Goal: Ask a question

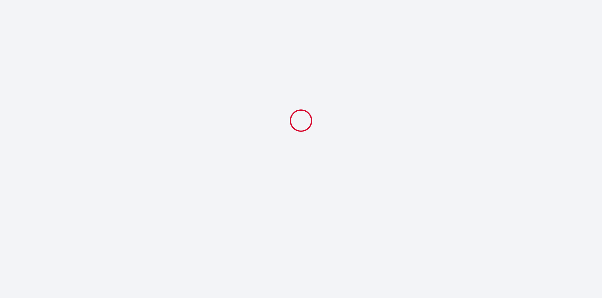
select select
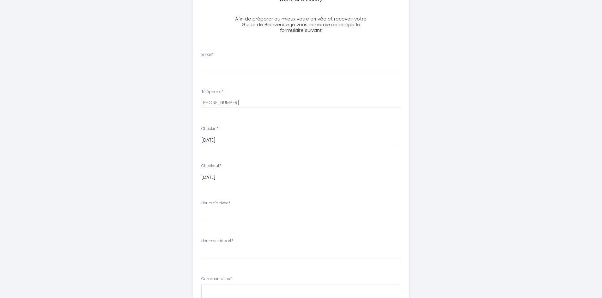
scroll to position [189, 0]
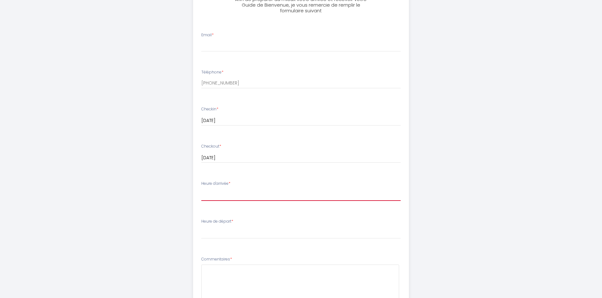
click at [250, 195] on select "14:00 14:30 15:00 15:30 16:00 16:30 17:00 17:30 18:00 18:30 19:00 19:30 20:00 2…" at bounding box center [300, 195] width 199 height 12
select select "14:00"
click at [201, 189] on select "14:00 14:30 15:00 15:30 16:00 16:30 17:00 17:30 18:00 18:30 19:00 19:30 20:00 2…" at bounding box center [300, 195] width 199 height 12
click at [247, 234] on select "00:00 00:30 01:00 01:30 02:00 02:30 03:00 03:30 04:00 04:30 05:00 05:30 06:00 0…" at bounding box center [300, 233] width 199 height 12
click at [487, 45] on div "SAINT HONORE 5EE · Saint-Honoré | Studio | Central & Luxury Afin de préparer au…" at bounding box center [301, 116] width 602 height 610
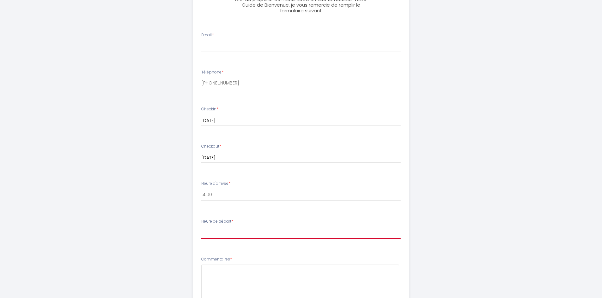
click at [224, 233] on select "00:00 00:30 01:00 01:30 02:00 02:30 03:00 03:30 04:00 04:30 05:00 05:30 06:00 0…" at bounding box center [300, 233] width 199 height 12
select select "11:00"
click at [201, 227] on select "00:00 00:30 01:00 01:30 02:00 02:30 03:00 03:30 04:00 04:30 05:00 05:30 06:00 0…" at bounding box center [300, 233] width 199 height 12
click at [251, 234] on select "00:00 00:30 01:00 01:30 02:00 02:30 03:00 03:30 04:00 04:30 05:00 05:30 06:00 0…" at bounding box center [300, 233] width 199 height 12
click at [201, 227] on select "00:00 00:30 01:00 01:30 02:00 02:30 03:00 03:30 04:00 04:30 05:00 05:30 06:00 0…" at bounding box center [300, 233] width 199 height 12
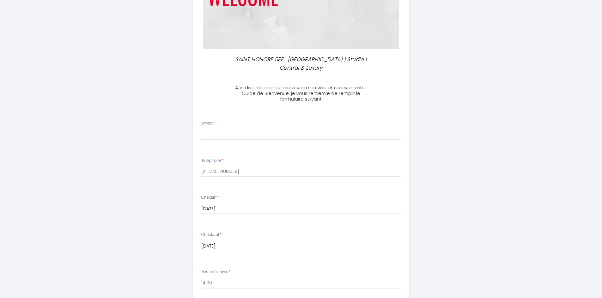
scroll to position [95, 0]
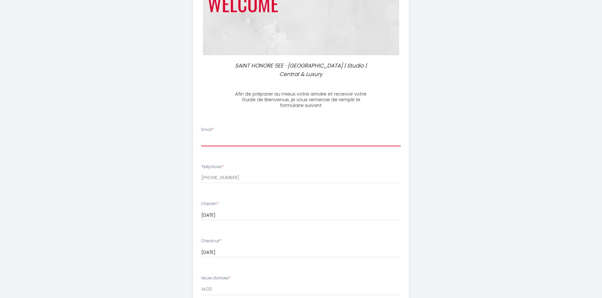
click at [249, 141] on input "Email *" at bounding box center [300, 140] width 199 height 11
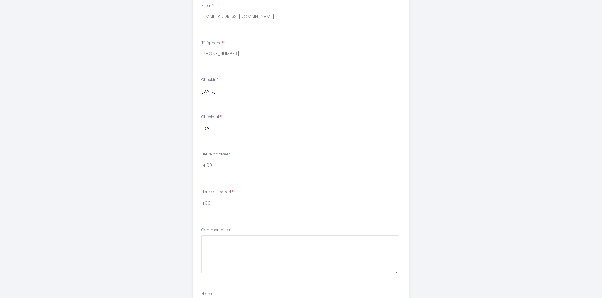
scroll to position [253, 0]
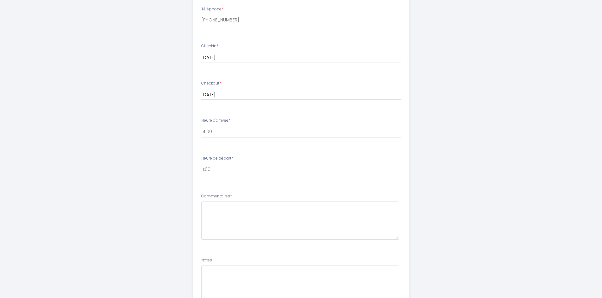
type input "[EMAIL_ADDRESS][DOMAIN_NAME]"
click at [246, 215] on textarea at bounding box center [300, 221] width 198 height 38
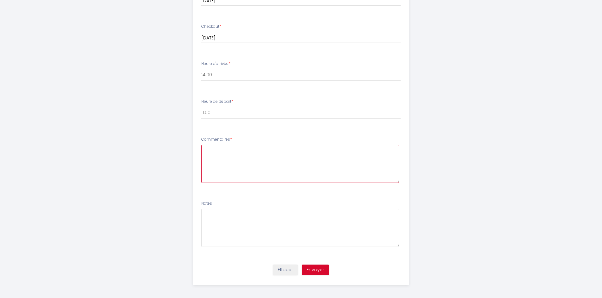
scroll to position [312, 0]
type textarea "N"
type textarea "B"
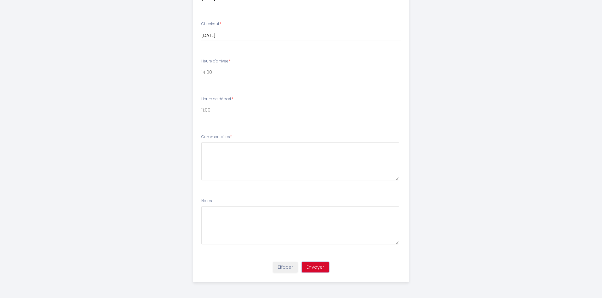
click at [314, 267] on button "Envoyer" at bounding box center [315, 267] width 27 height 11
click at [253, 153] on textarea at bounding box center [300, 161] width 198 height 38
type textarea "s"
type textarea "Merci!"
click at [318, 271] on button "Envoyer" at bounding box center [315, 267] width 27 height 11
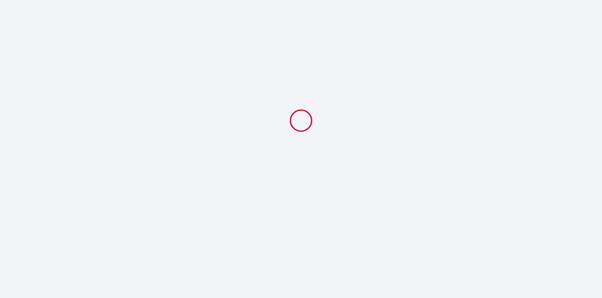
scroll to position [0, 0]
select select "11:00"
